Goal: Information Seeking & Learning: Learn about a topic

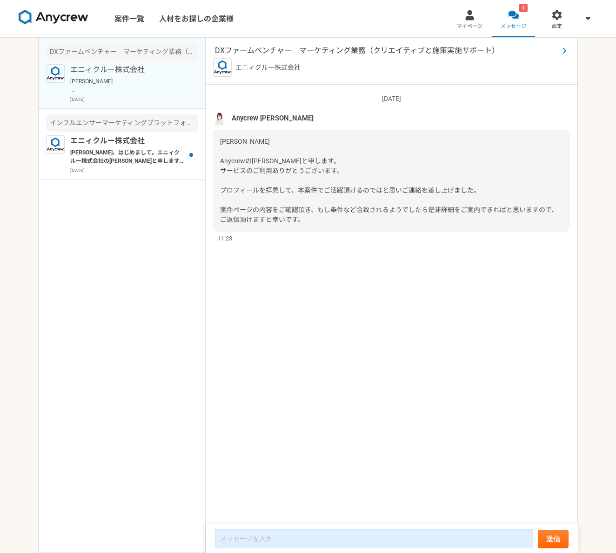
click at [346, 53] on span "DXファームベンチャー　マーケティング業務（クリエイティブと施策実施サポート）" at bounding box center [387, 50] width 344 height 11
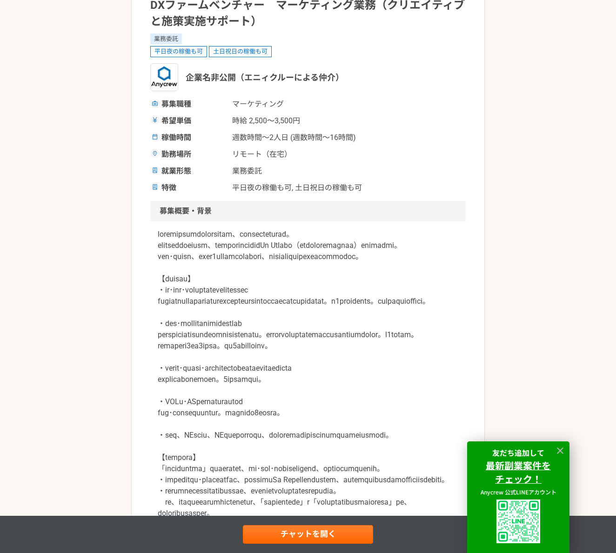
scroll to position [96, 0]
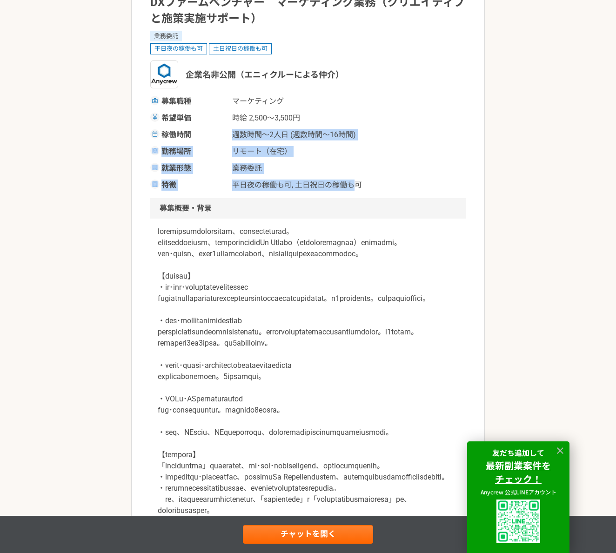
drag, startPoint x: 231, startPoint y: 134, endPoint x: 354, endPoint y: 186, distance: 133.7
click at [354, 186] on div "募集職種 マーケティング 希望単価 時給 2,500〜3,500円 稼働時間 週数時間〜2人日 (週数時間〜16時間) 勤務場所 リモート（在宅） 就業形態 …" at bounding box center [308, 143] width 316 height 95
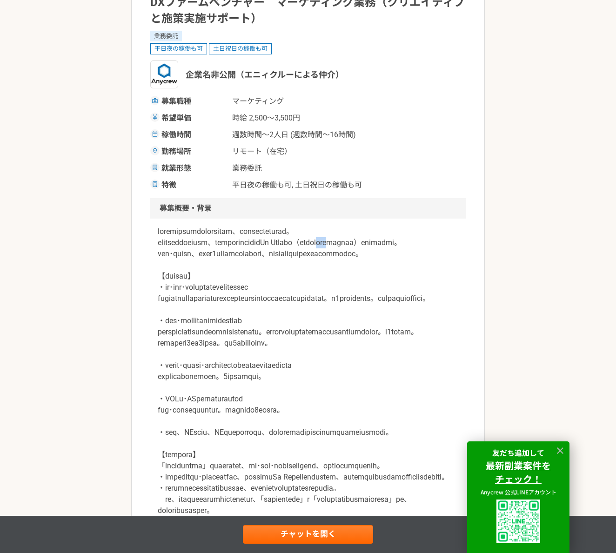
drag, startPoint x: 183, startPoint y: 249, endPoint x: 152, endPoint y: 255, distance: 31.6
click at [152, 255] on div at bounding box center [308, 394] width 316 height 350
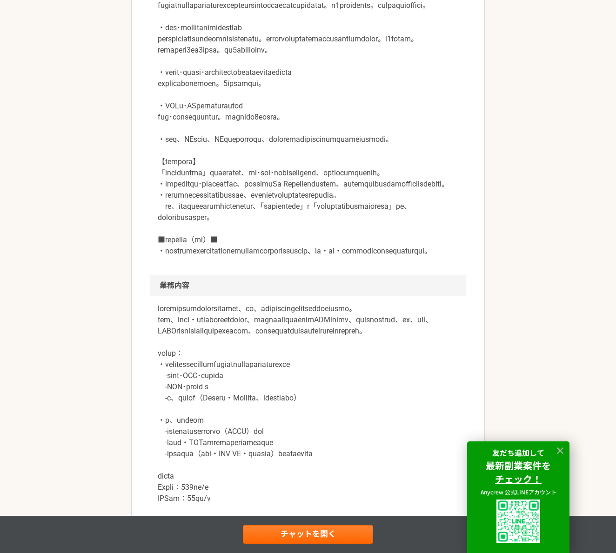
scroll to position [527, 0]
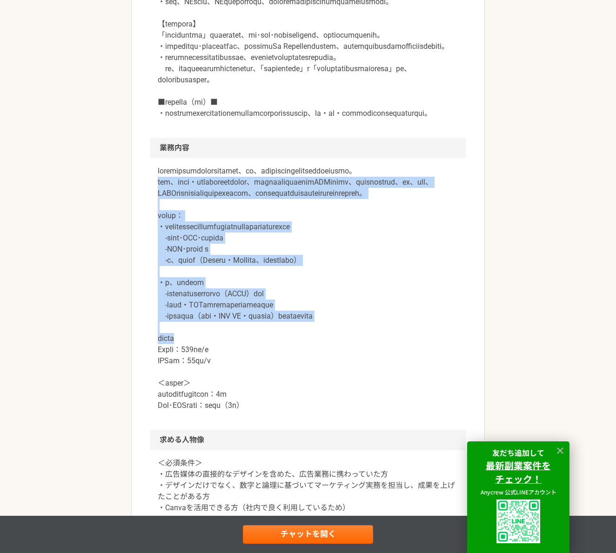
drag, startPoint x: 161, startPoint y: 293, endPoint x: 238, endPoint y: 471, distance: 194.1
click at [238, 411] on p at bounding box center [308, 289] width 301 height 246
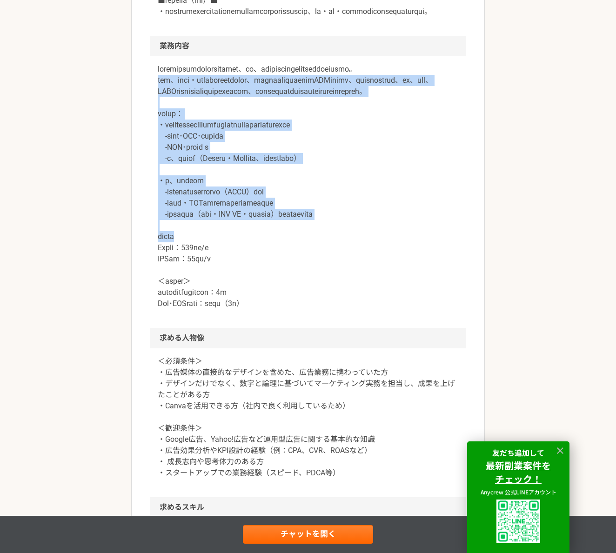
scroll to position [658, 0]
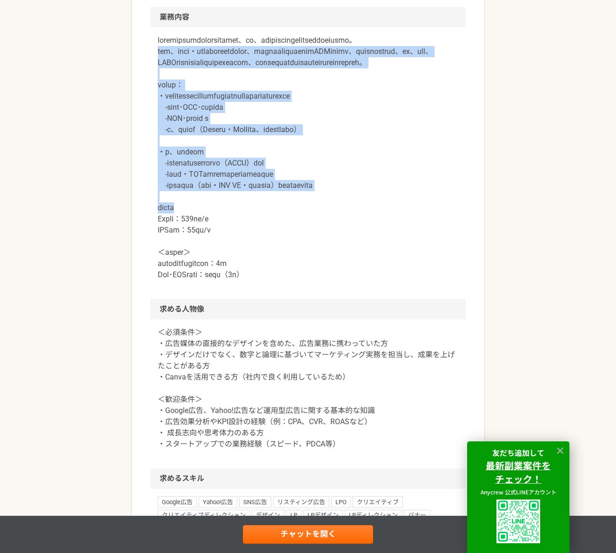
click at [150, 299] on div at bounding box center [308, 163] width 316 height 272
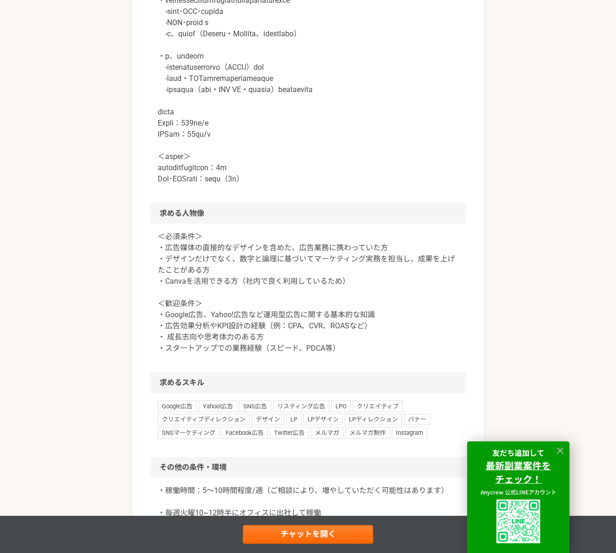
scroll to position [768, 0]
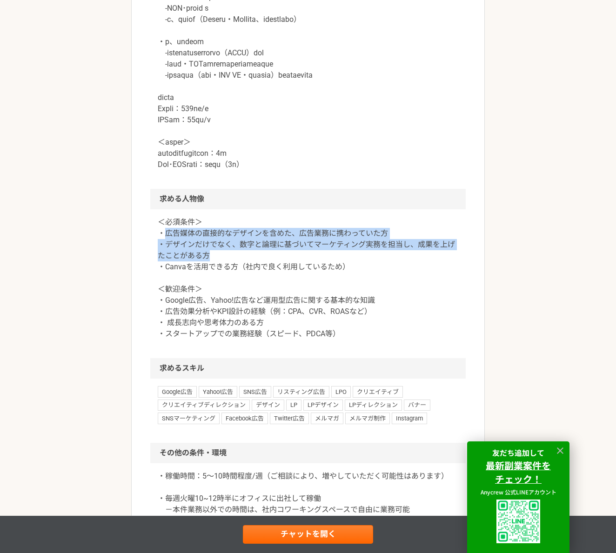
drag, startPoint x: 161, startPoint y: 369, endPoint x: 257, endPoint y: 396, distance: 99.1
click at [255, 340] on p "＜必須条件＞ ・広告媒体の直接的なデザインを含めた、広告業務に携わっていた方 ・デザインだけでなく、数字と論理に基づいてマーケティング実務を担当し、成果を上げ…" at bounding box center [308, 278] width 301 height 123
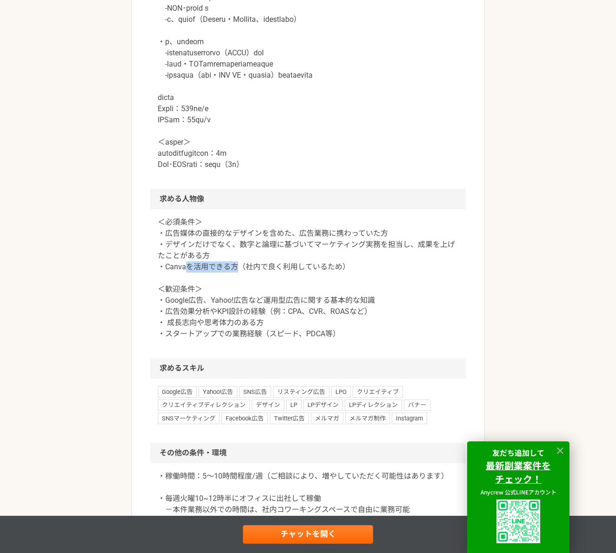
drag, startPoint x: 186, startPoint y: 406, endPoint x: 240, endPoint y: 406, distance: 54.0
click at [240, 340] on p "＜必須条件＞ ・広告媒体の直接的なデザインを含めた、広告業務に携わっていた方 ・デザインだけでなく、数字と論理に基づいてマーケティング実務を担当し、成果を上げ…" at bounding box center [308, 278] width 301 height 123
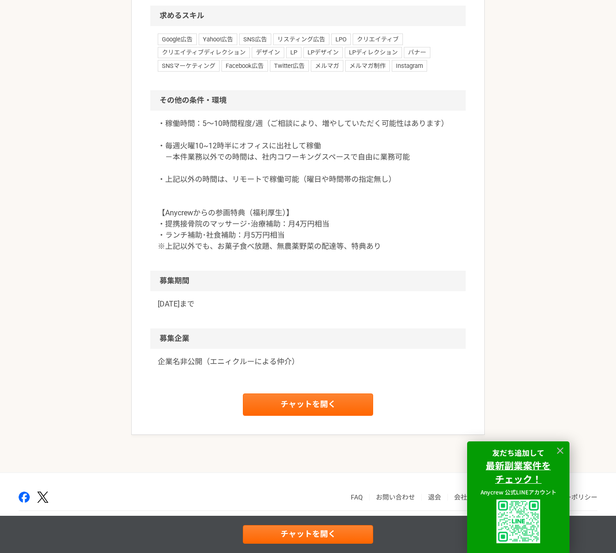
scroll to position [1164, 0]
drag, startPoint x: 167, startPoint y: 247, endPoint x: 310, endPoint y: 251, distance: 142.9
click at [310, 251] on p "・稼働時間：5～10時間程度/週（ご相談により、増やしていただく可能性はあります） ・毎週火曜10~12時半にオフィスに出社して稼働 －本件業務以外での時間は…" at bounding box center [308, 185] width 301 height 134
drag, startPoint x: 166, startPoint y: 235, endPoint x: 318, endPoint y: 237, distance: 151.7
click at [318, 237] on p "・稼働時間：5～10時間程度/週（ご相談により、増やしていただく可能性はあります） ・毎週火曜10~12時半にオフィスに出社して稼働 －本件業務以外での時間は…" at bounding box center [308, 185] width 301 height 134
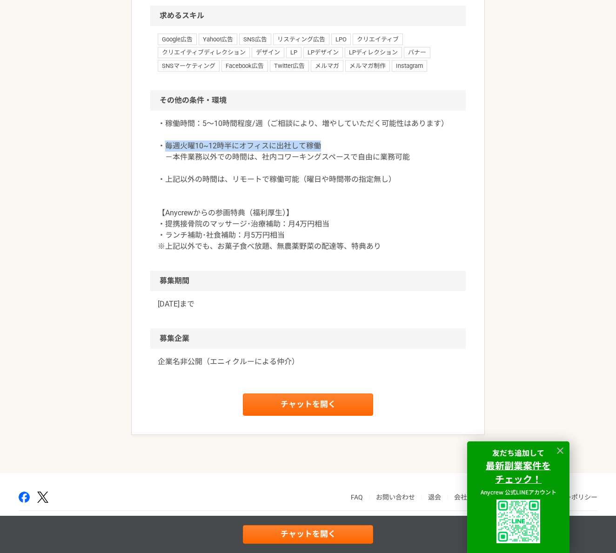
click at [159, 252] on p "・稼働時間：5～10時間程度/週（ご相談により、増やしていただく可能性はあります） ・毎週火曜10~12時半にオフィスに出社して稼働 －本件業務以外での時間は…" at bounding box center [308, 185] width 301 height 134
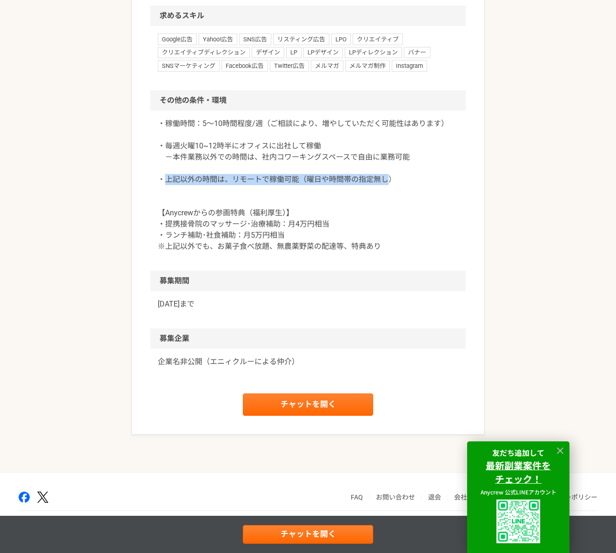
drag, startPoint x: 162, startPoint y: 274, endPoint x: 386, endPoint y: 274, distance: 223.8
click at [386, 252] on p "・稼働時間：5～10時間程度/週（ご相談により、増やしていただく可能性はあります） ・毎週火曜10~12時半にオフィスに出社して稼働 －本件業務以外での時間は…" at bounding box center [308, 185] width 301 height 134
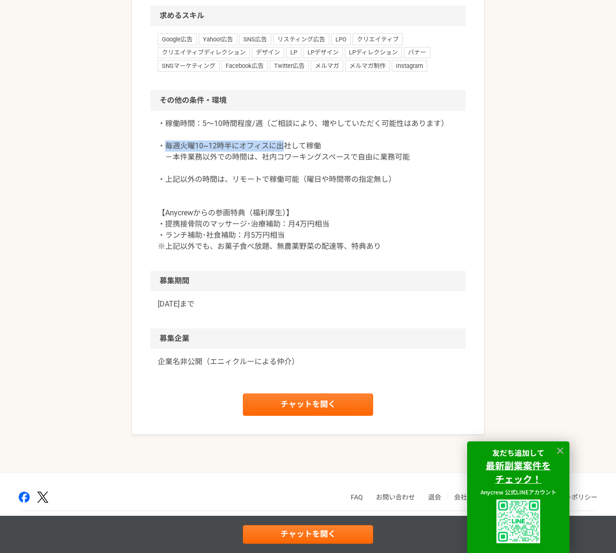
drag, startPoint x: 164, startPoint y: 235, endPoint x: 281, endPoint y: 233, distance: 117.3
click at [281, 233] on p "・稼働時間：5～10時間程度/週（ご相談により、増やしていただく可能性はあります） ・毎週火曜10~12時半にオフィスに出社して稼働 －本件業務以外での時間は…" at bounding box center [308, 185] width 301 height 134
click at [282, 233] on p "・稼働時間：5～10時間程度/週（ご相談により、増やしていただく可能性はあります） ・毎週火曜10~12時半にオフィスに出社して稼働 －本件業務以外での時間は…" at bounding box center [308, 185] width 301 height 134
drag, startPoint x: 192, startPoint y: 253, endPoint x: 299, endPoint y: 251, distance: 106.6
click at [295, 251] on p "・稼働時間：5～10時間程度/週（ご相談により、増やしていただく可能性はあります） ・毎週火曜10~12時半にオフィスに出社して稼働 －本件業務以外での時間は…" at bounding box center [308, 185] width 301 height 134
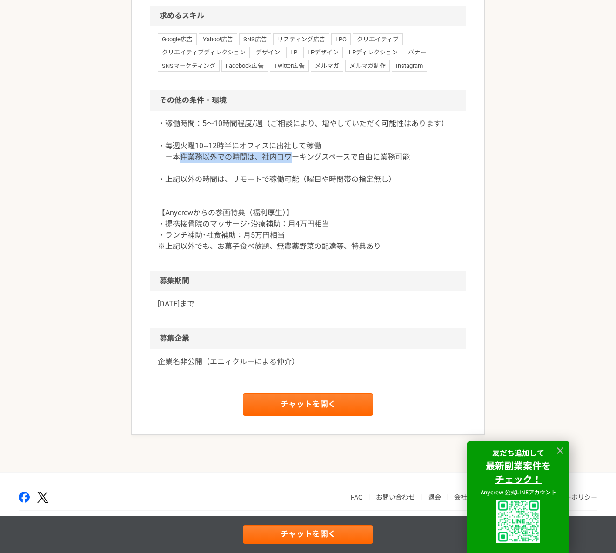
click at [299, 251] on p "・稼働時間：5～10時間程度/週（ご相談により、増やしていただく可能性はあります） ・毎週火曜10~12時半にオフィスに出社して稼働 －本件業務以外での時間は…" at bounding box center [308, 185] width 301 height 134
